Goal: Information Seeking & Learning: Learn about a topic

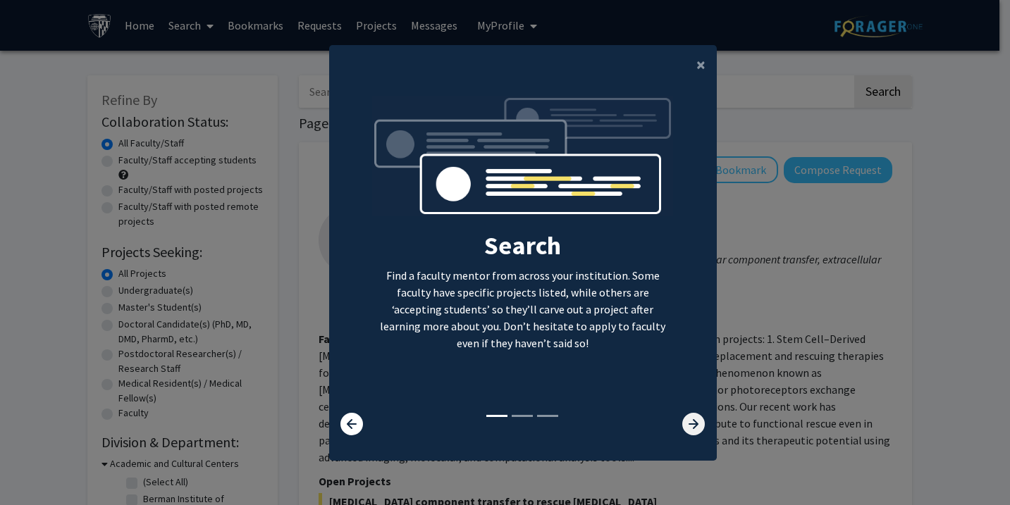
click at [686, 426] on icon at bounding box center [693, 424] width 23 height 23
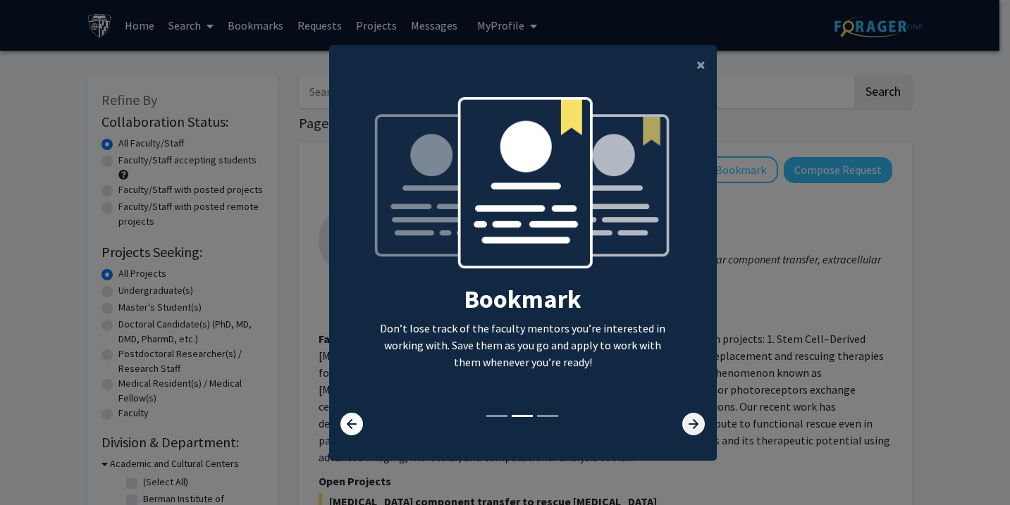
click at [686, 426] on icon at bounding box center [693, 424] width 23 height 23
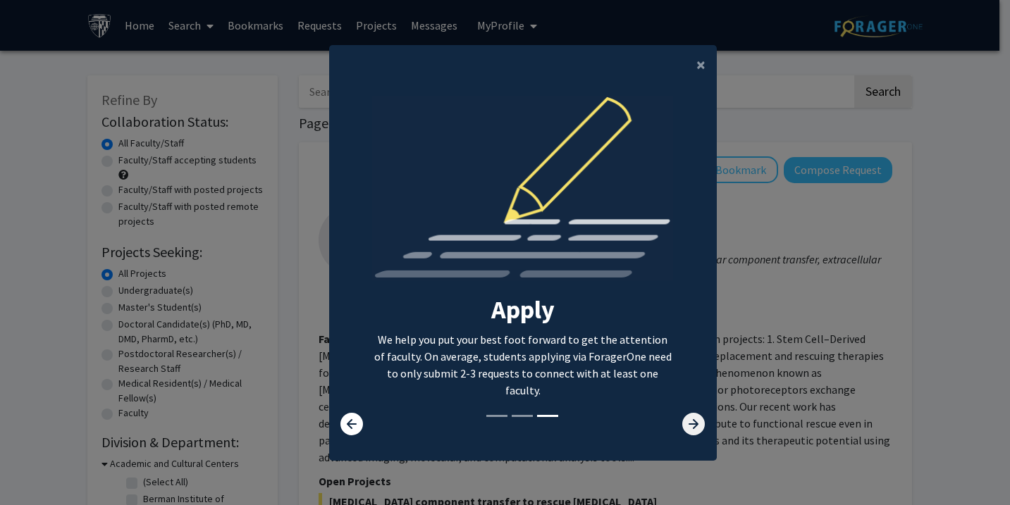
click at [686, 426] on icon at bounding box center [693, 424] width 23 height 23
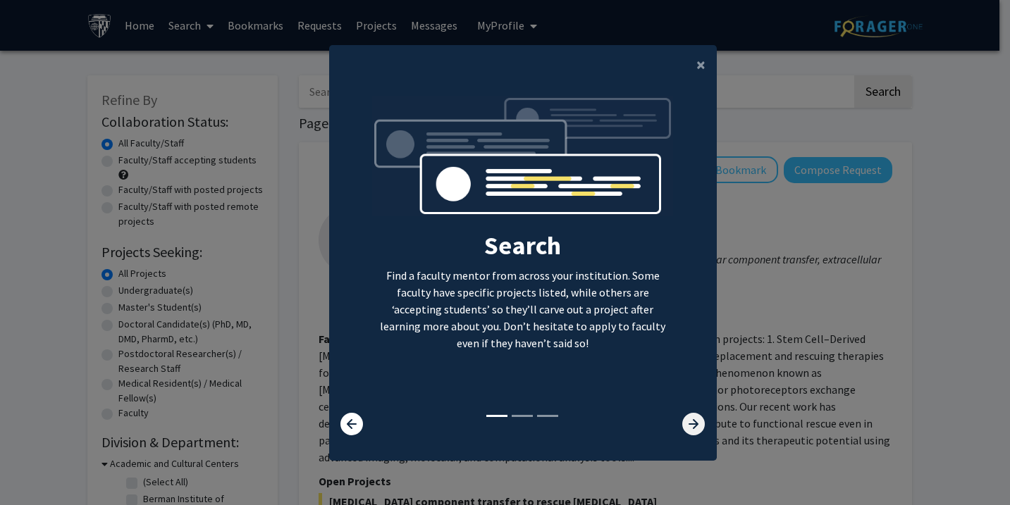
click at [686, 426] on icon at bounding box center [693, 424] width 23 height 23
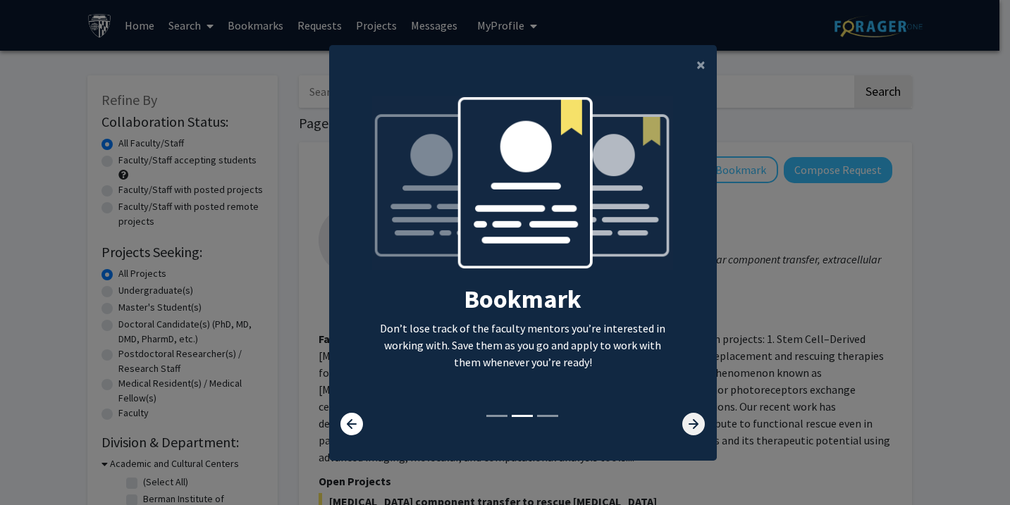
click at [686, 426] on icon at bounding box center [693, 424] width 23 height 23
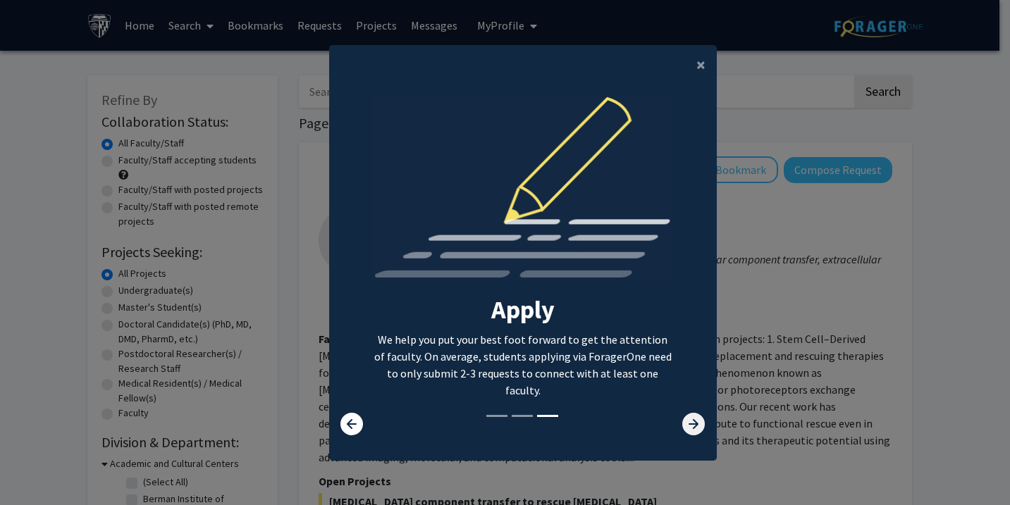
click at [686, 426] on icon at bounding box center [693, 424] width 23 height 23
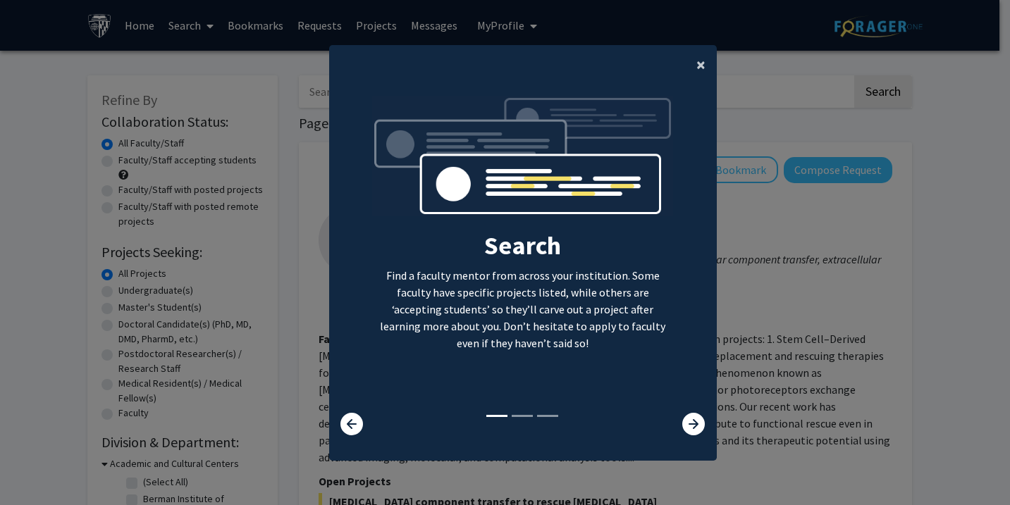
click at [696, 66] on span "×" at bounding box center [700, 65] width 9 height 22
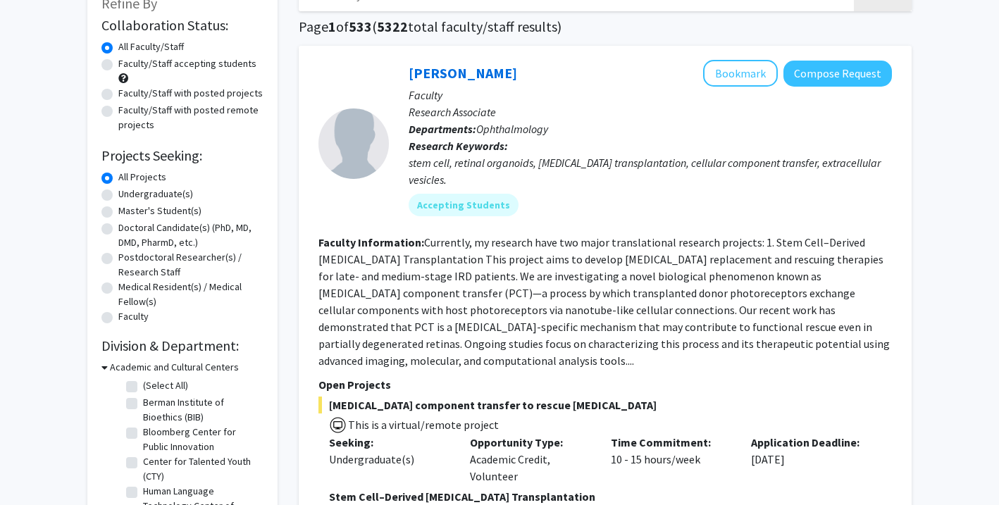
scroll to position [95, 0]
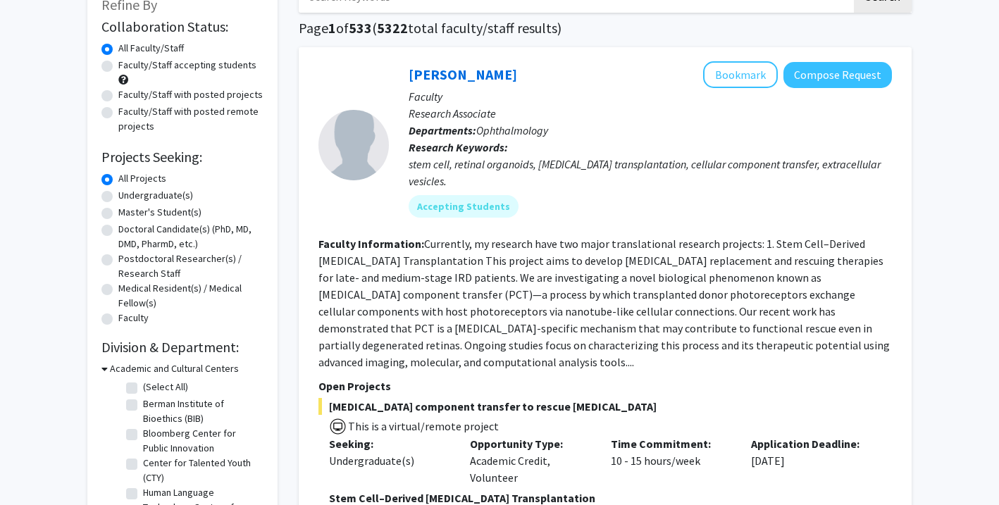
click at [118, 214] on label "Master's Student(s)" at bounding box center [159, 212] width 83 height 15
click at [118, 214] on input "Master's Student(s)" at bounding box center [122, 209] width 9 height 9
radio input "true"
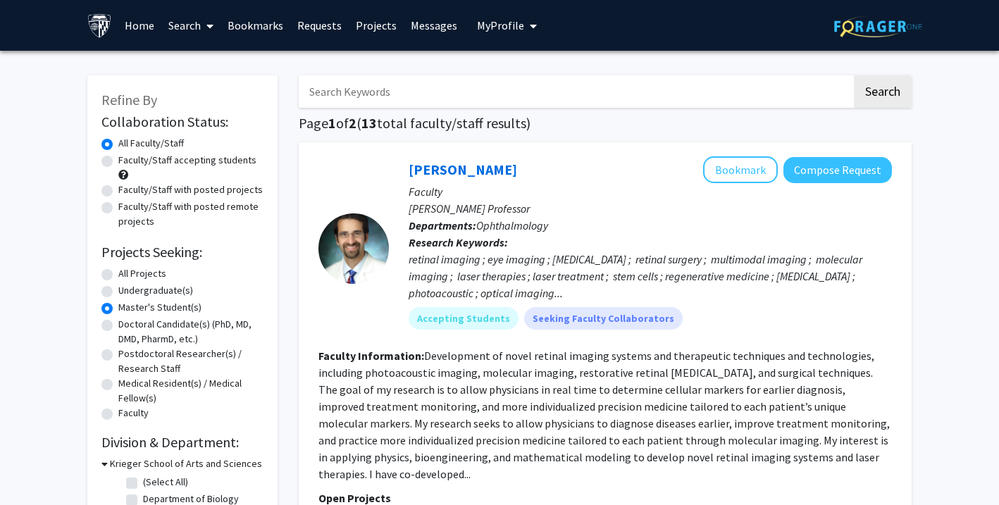
click at [118, 161] on label "Faculty/Staff accepting students" at bounding box center [187, 160] width 138 height 15
click at [118, 161] on input "Faculty/Staff accepting students" at bounding box center [122, 157] width 9 height 9
radio input "true"
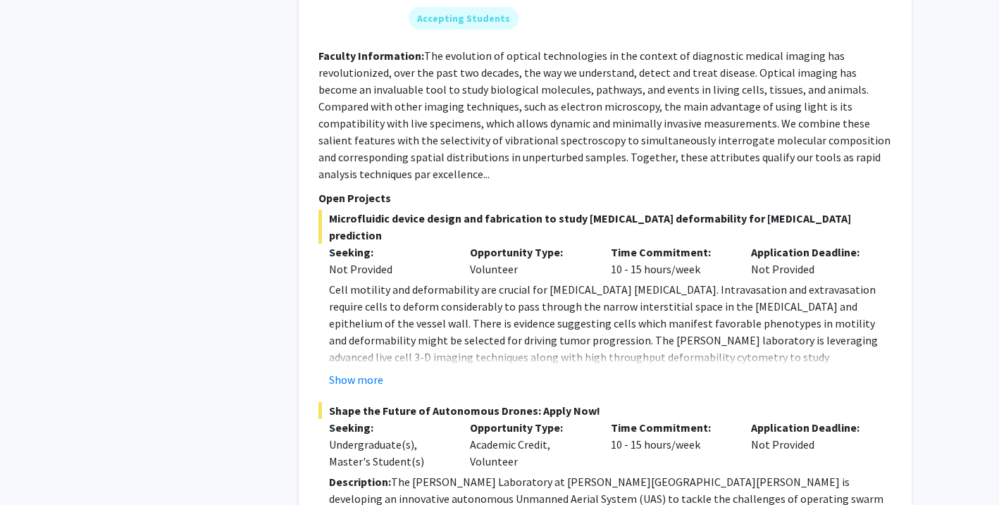
scroll to position [2638, 0]
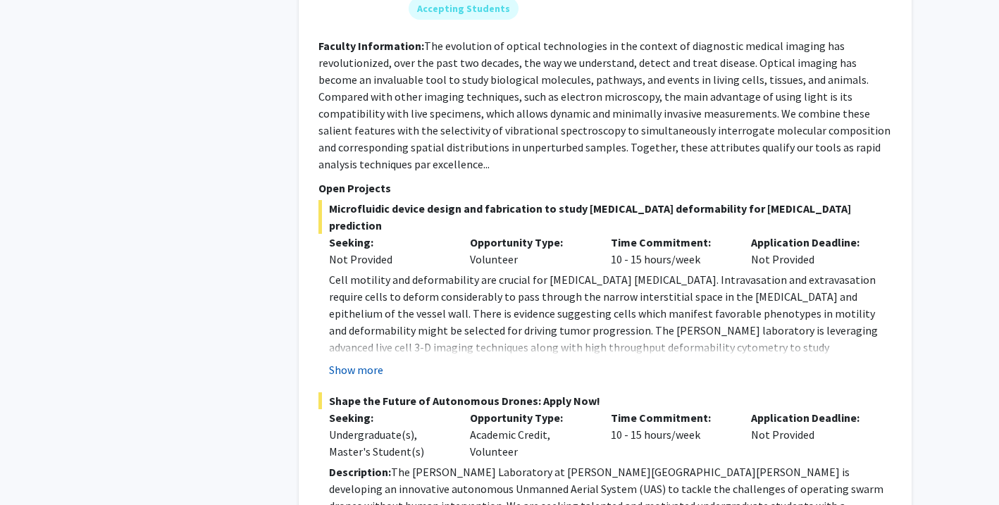
click at [357, 361] on button "Show more" at bounding box center [356, 369] width 54 height 17
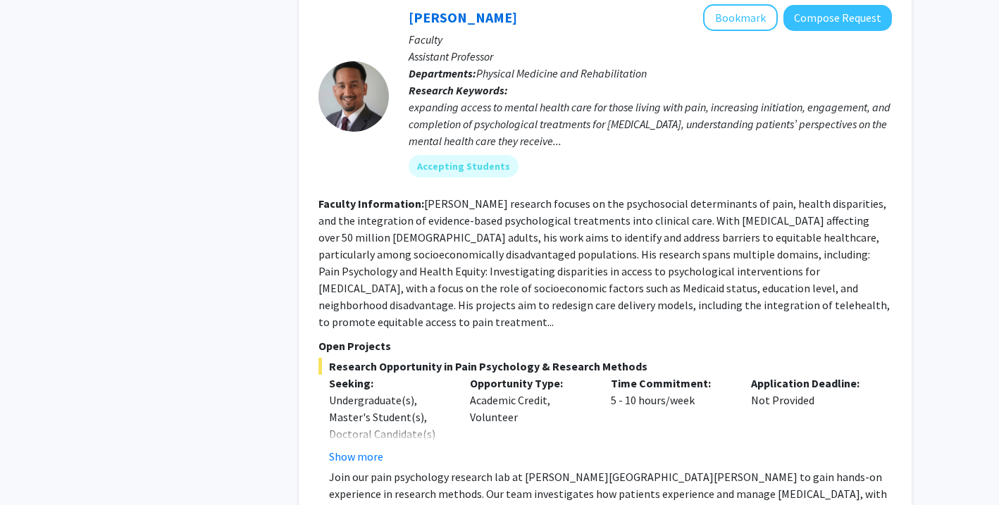
scroll to position [3458, 0]
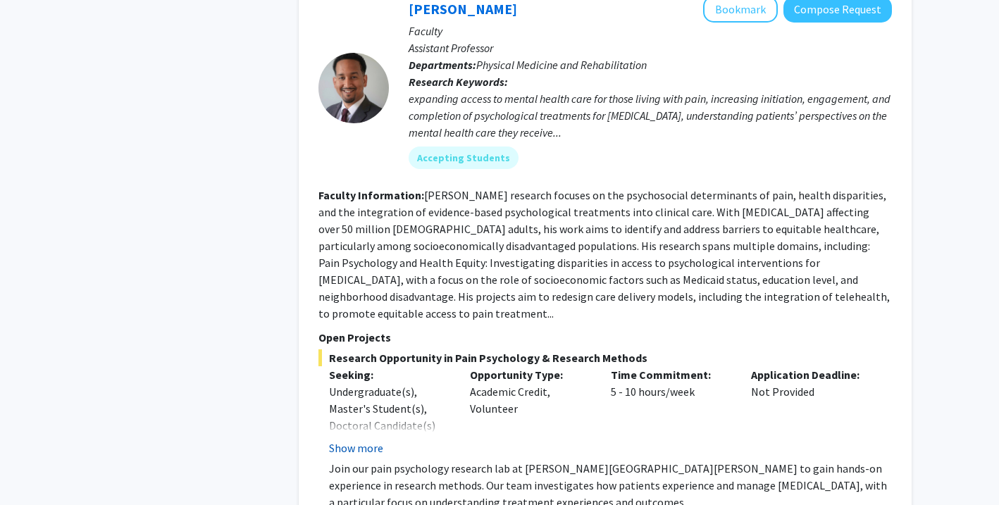
click at [357, 440] on button "Show more" at bounding box center [356, 448] width 54 height 17
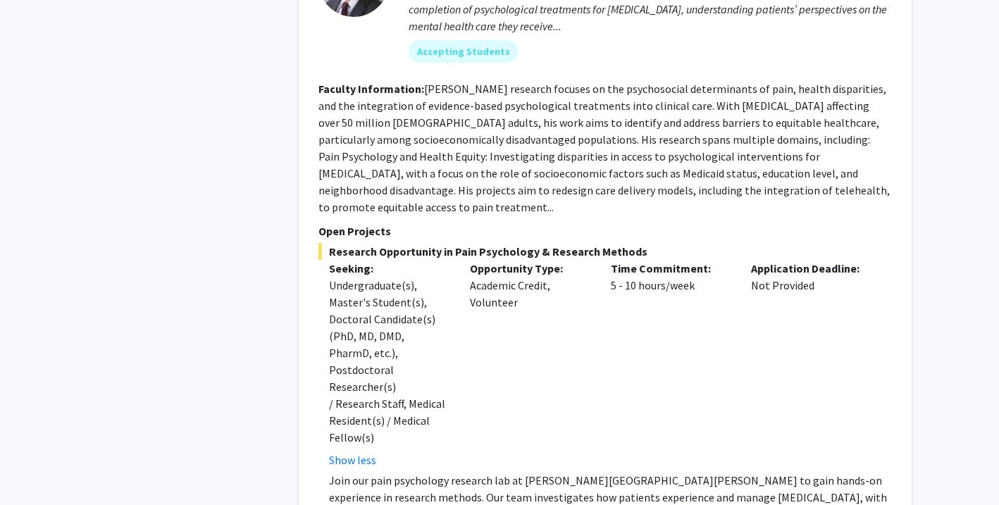
scroll to position [3566, 0]
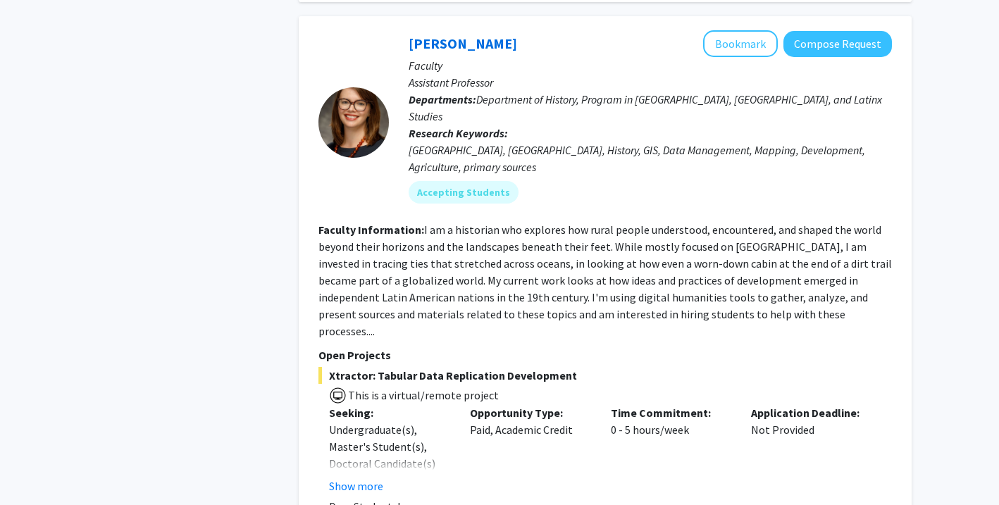
scroll to position [4418, 0]
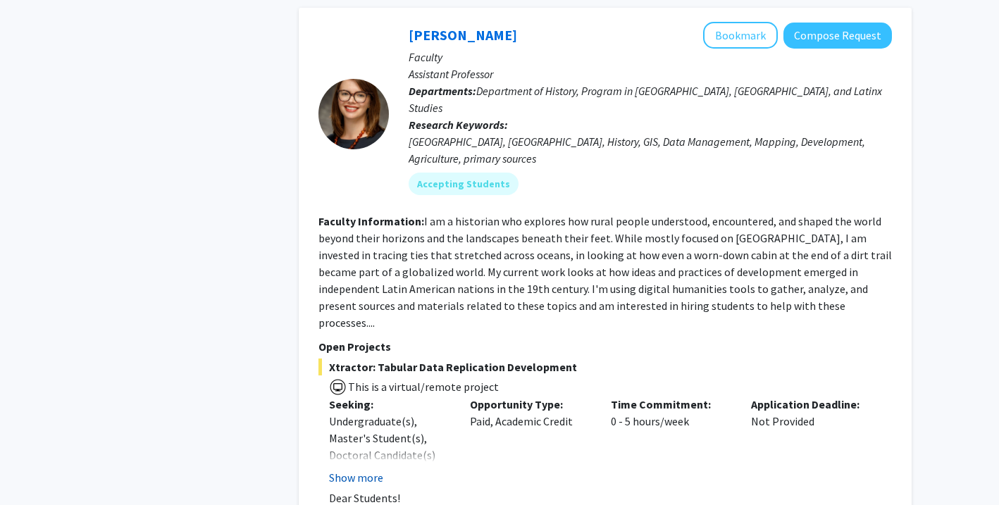
click at [371, 469] on button "Show more" at bounding box center [356, 477] width 54 height 17
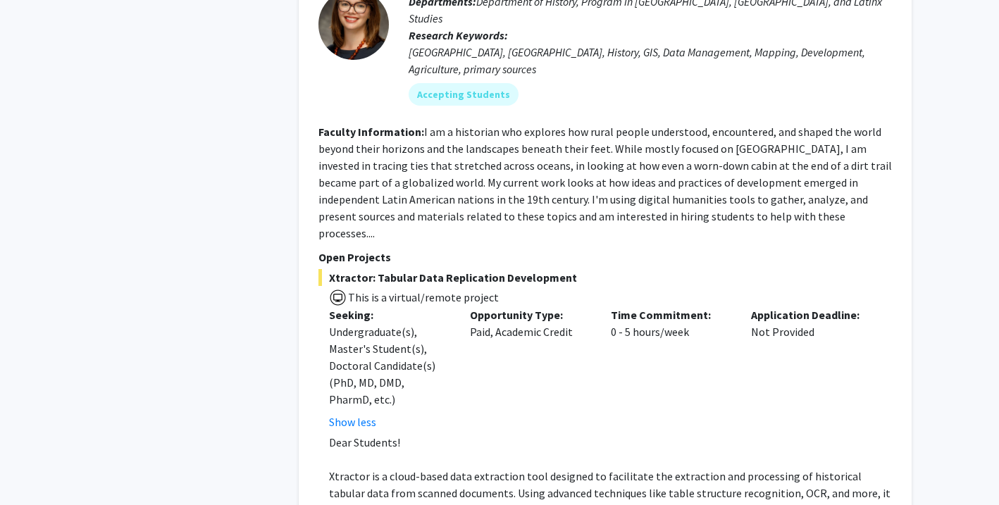
scroll to position [4509, 0]
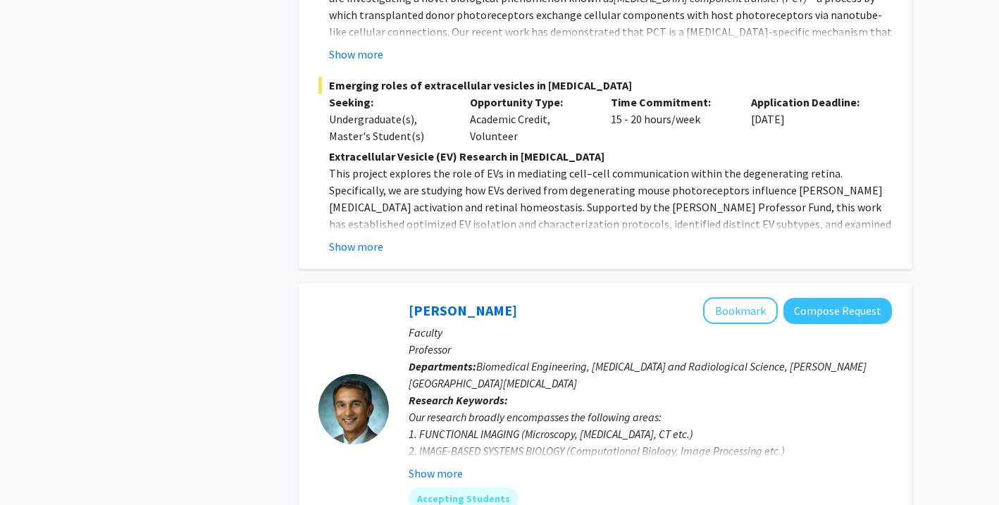
scroll to position [7297, 0]
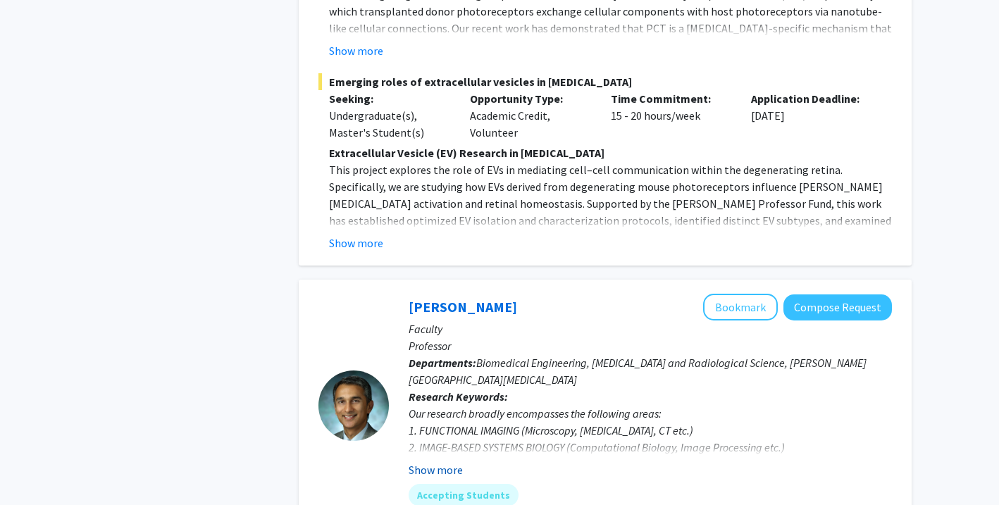
click at [438, 462] on button "Show more" at bounding box center [436, 470] width 54 height 17
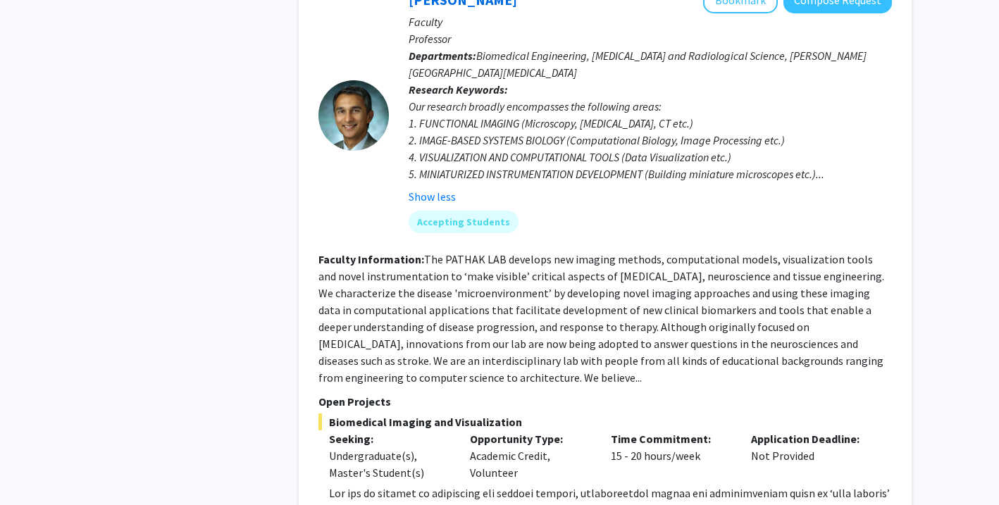
scroll to position [7608, 0]
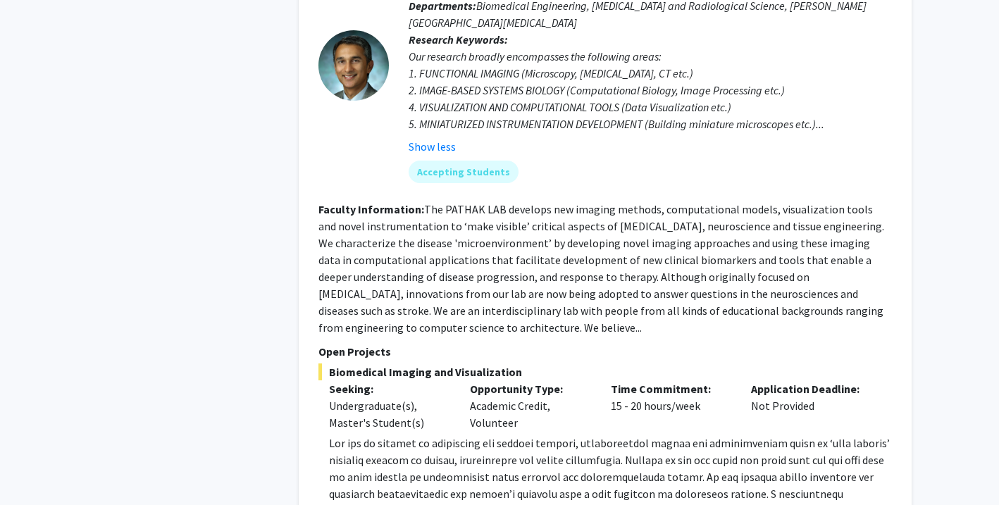
scroll to position [7656, 0]
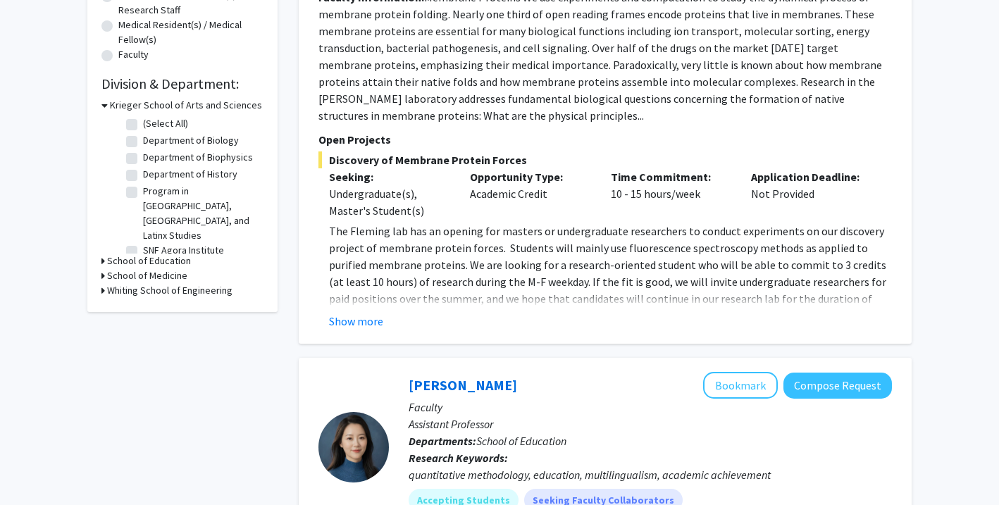
scroll to position [361, 0]
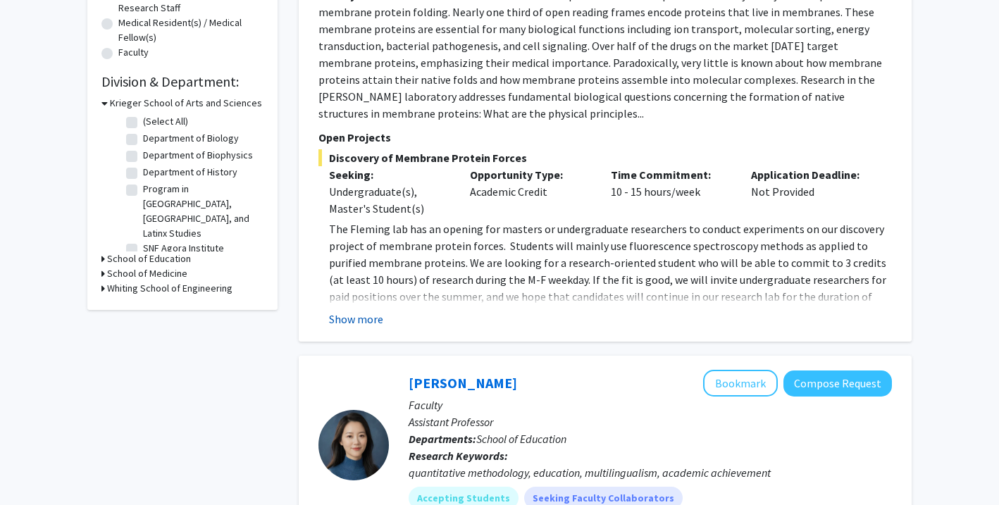
click at [359, 318] on button "Show more" at bounding box center [356, 319] width 54 height 17
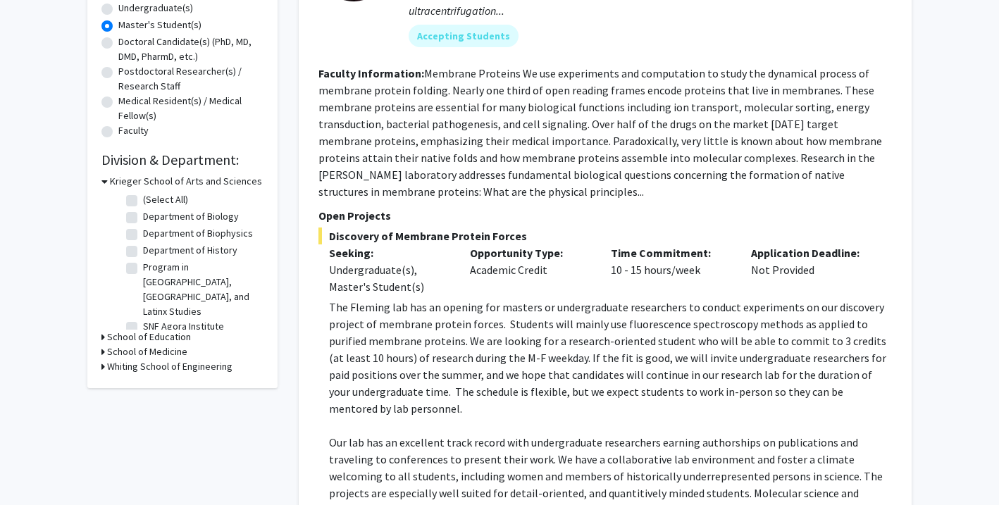
scroll to position [0, 0]
